Goal: Find specific page/section: Find specific page/section

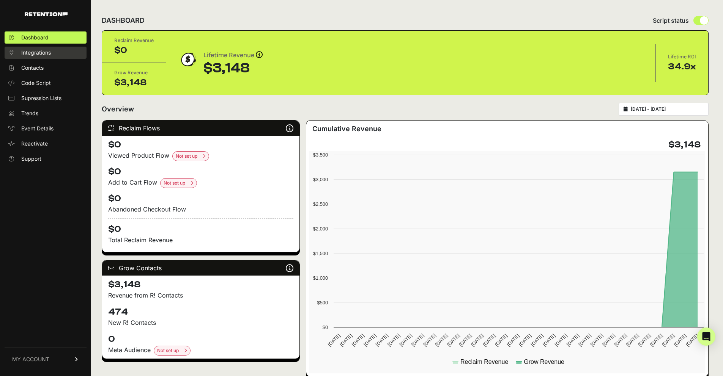
click at [36, 50] on span "Integrations" at bounding box center [36, 53] width 30 height 8
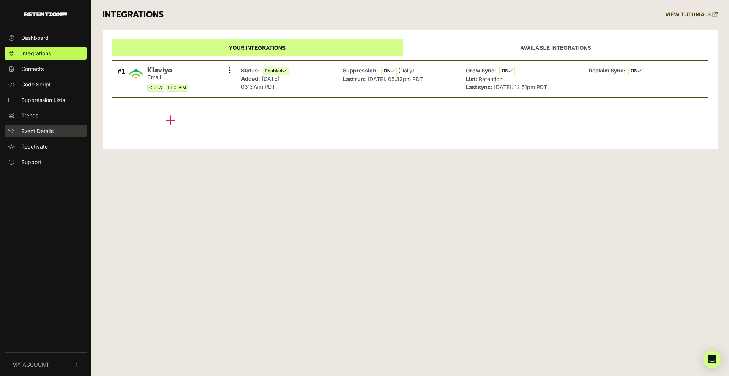
click at [42, 132] on span "Event Details" at bounding box center [37, 131] width 32 height 8
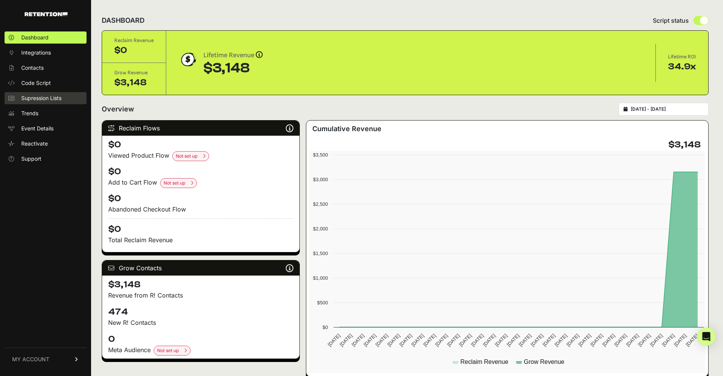
click at [28, 97] on span "Supression Lists" at bounding box center [41, 98] width 40 height 8
